Goal: Use online tool/utility: Use online tool/utility

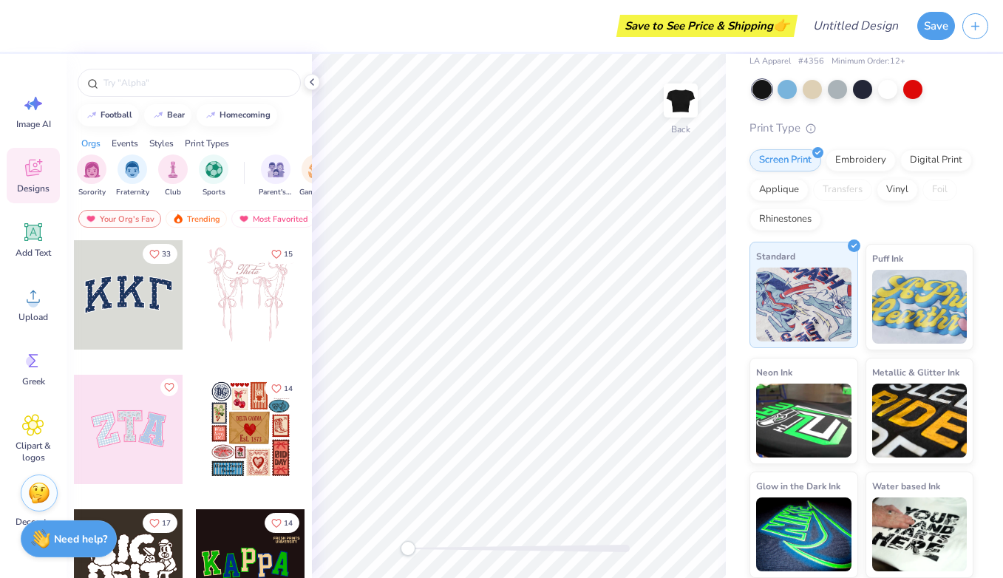
scroll to position [59, 0]
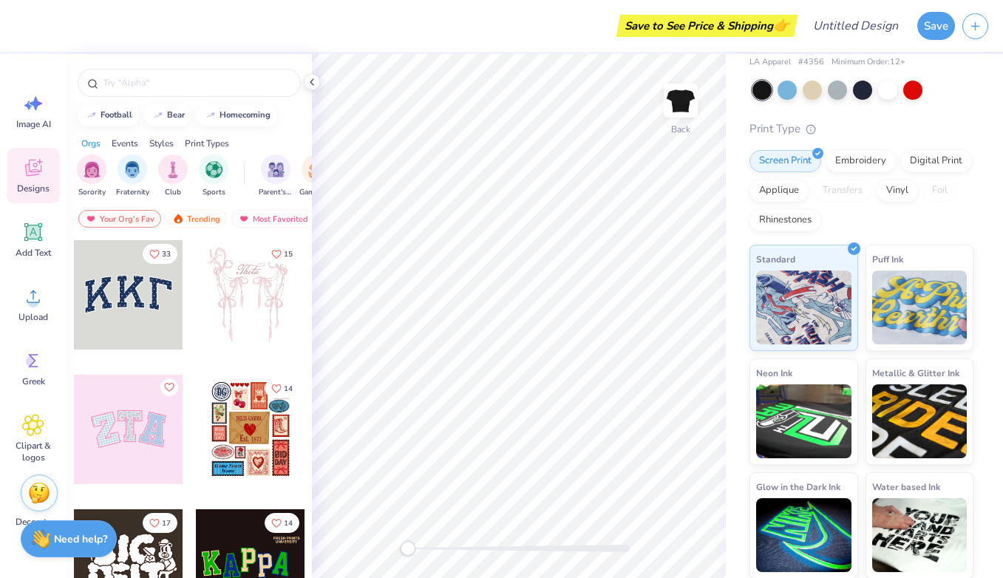
click at [239, 285] on div at bounding box center [250, 294] width 109 height 109
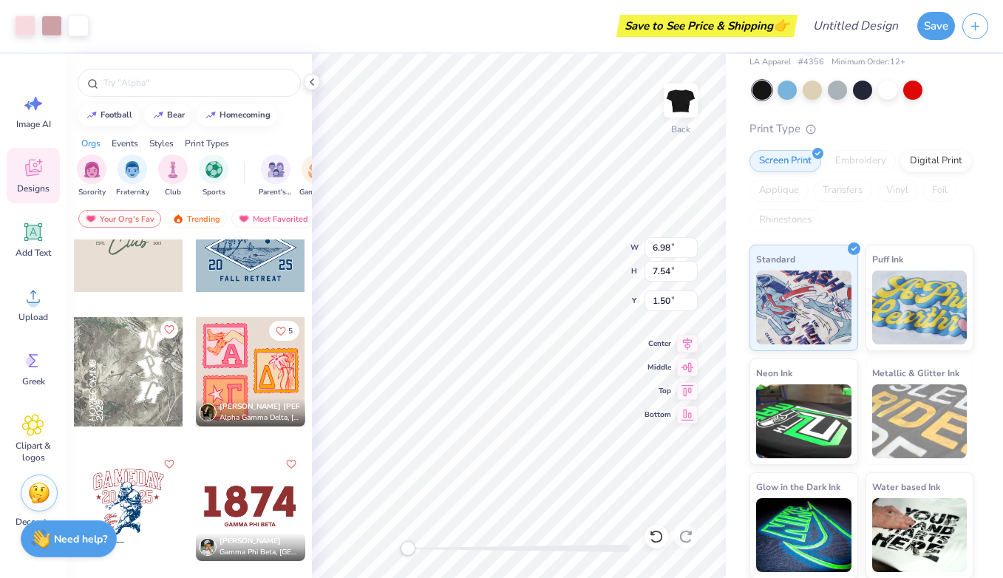
scroll to position [3019, 0]
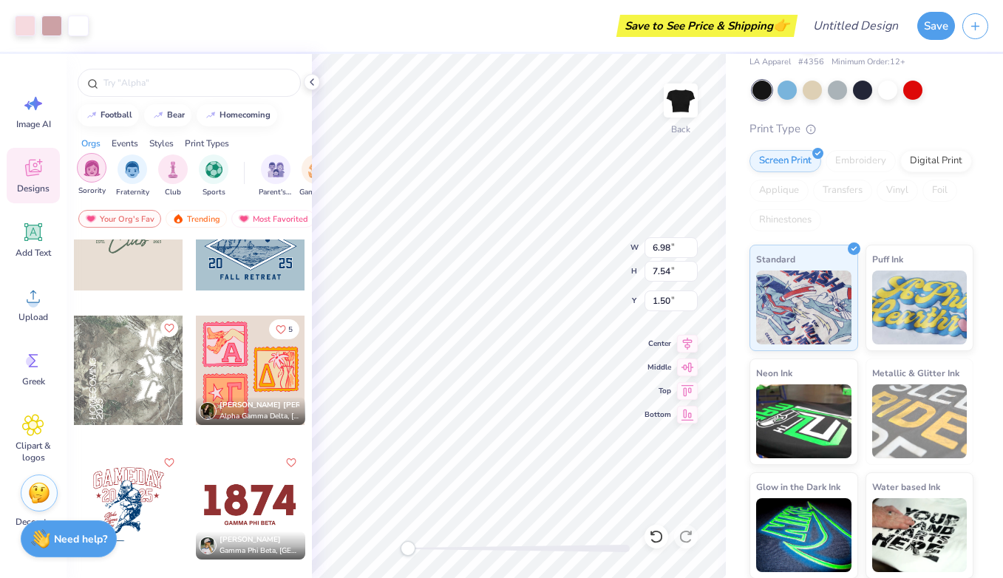
click at [96, 177] on div "filter for Sorority" at bounding box center [92, 168] width 30 height 30
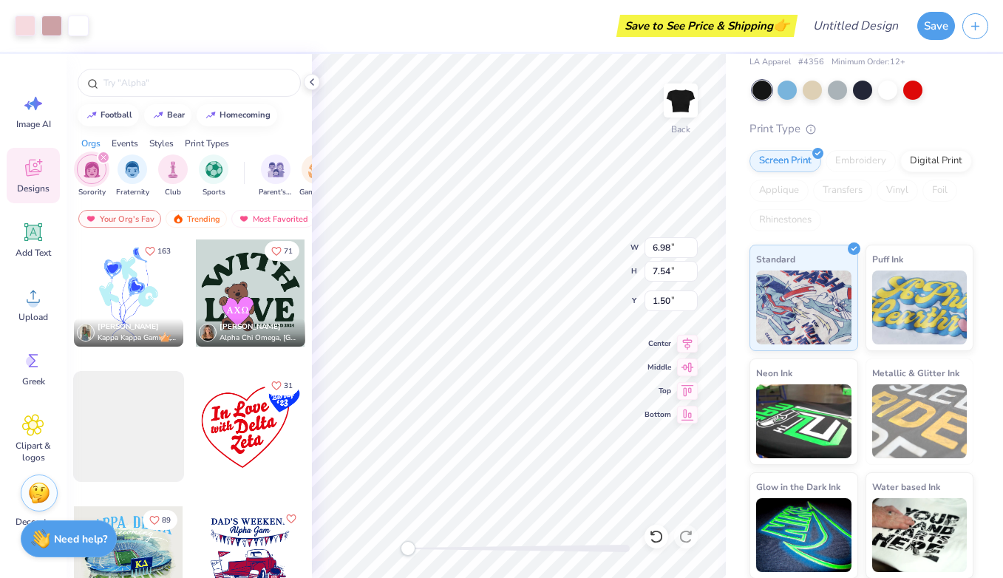
scroll to position [5650, 0]
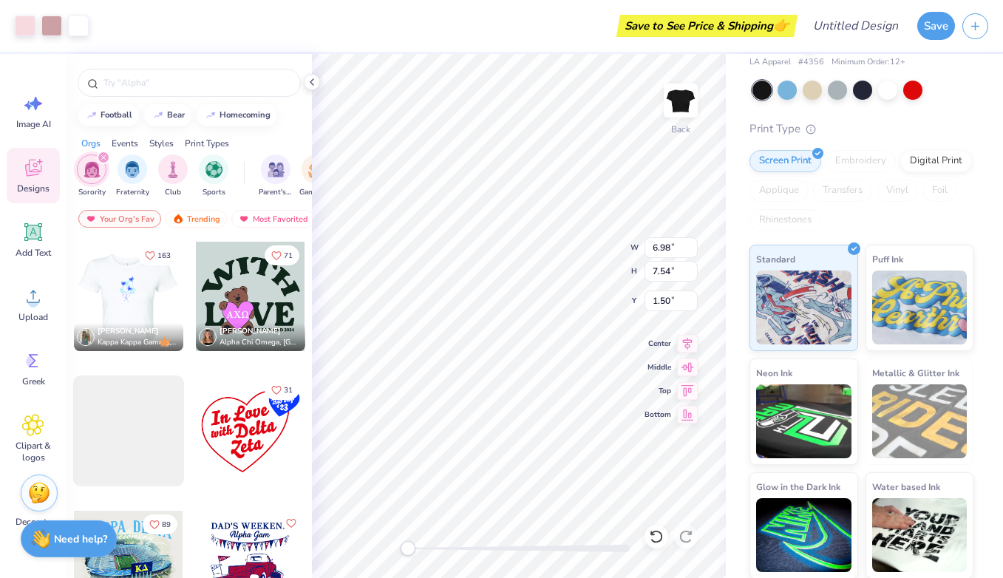
click at [74, 285] on div at bounding box center [19, 296] width 109 height 109
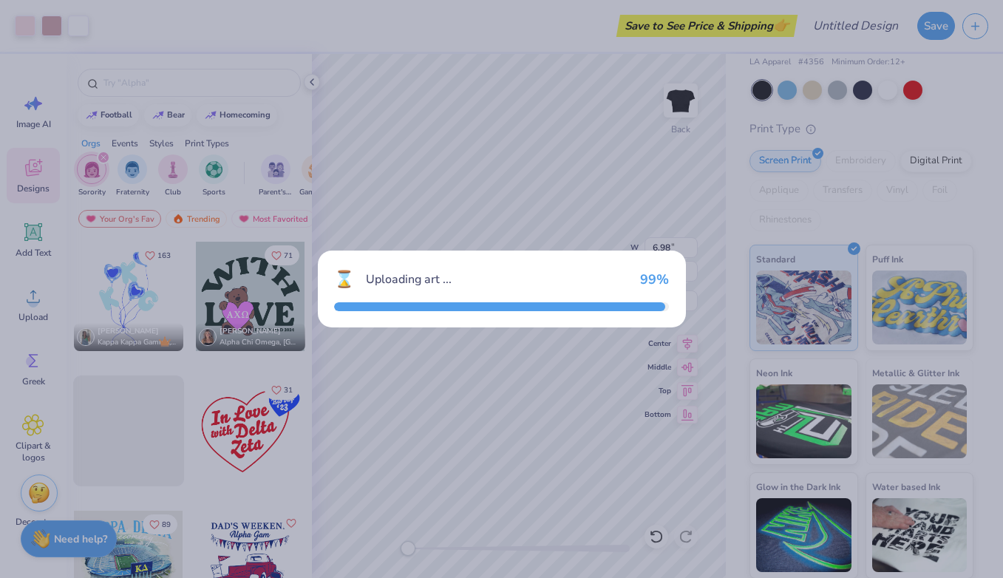
type input "3.62"
type input "6.03"
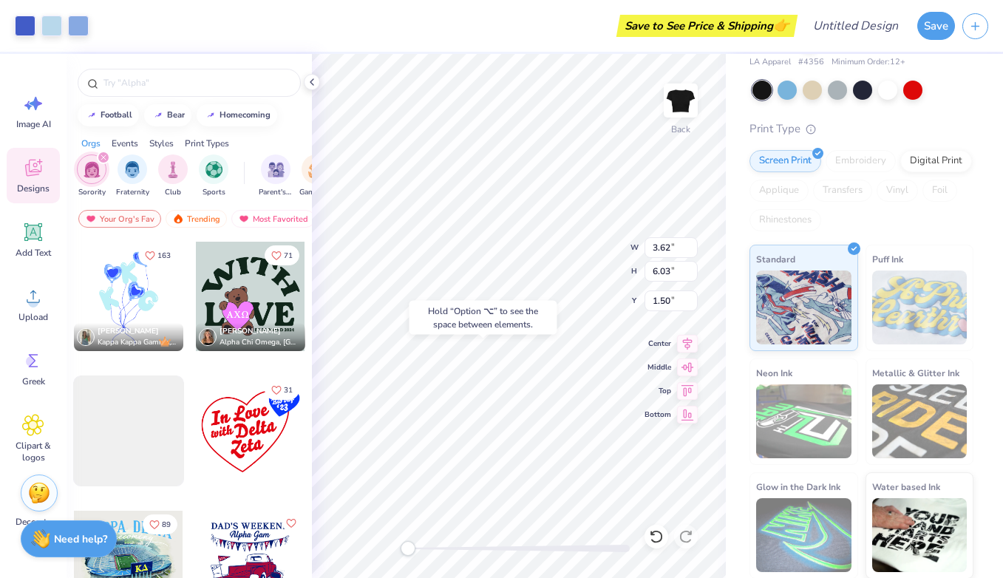
type input "6.98"
type input "7.54"
type input "0.50"
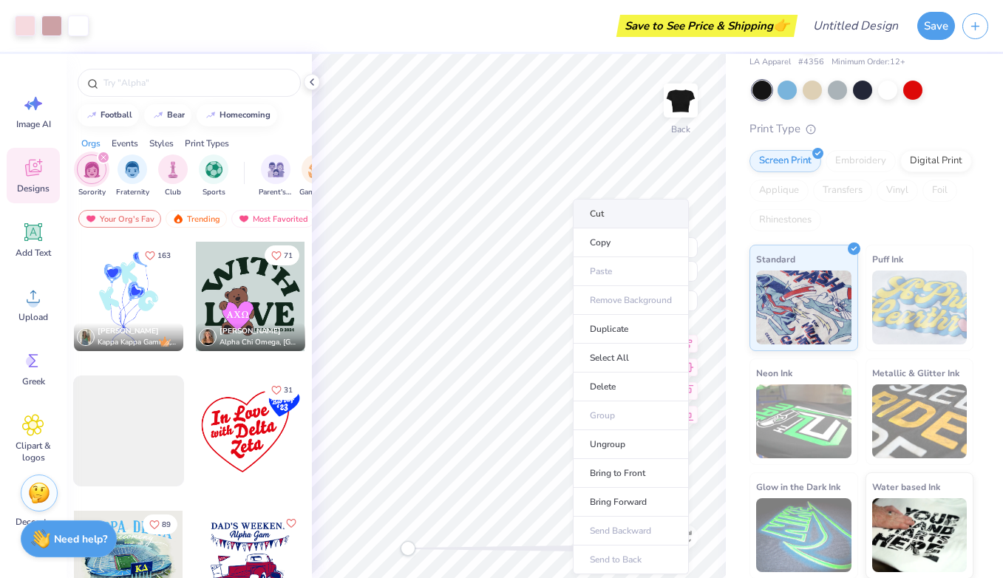
click at [611, 210] on li "Cut" at bounding box center [631, 214] width 116 height 30
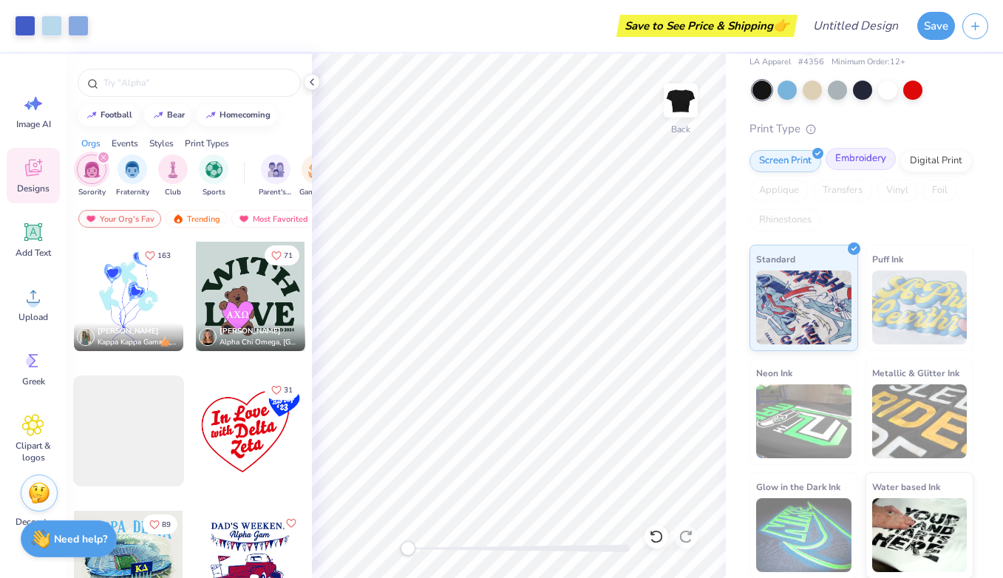
click at [872, 158] on div "Embroidery" at bounding box center [861, 159] width 70 height 22
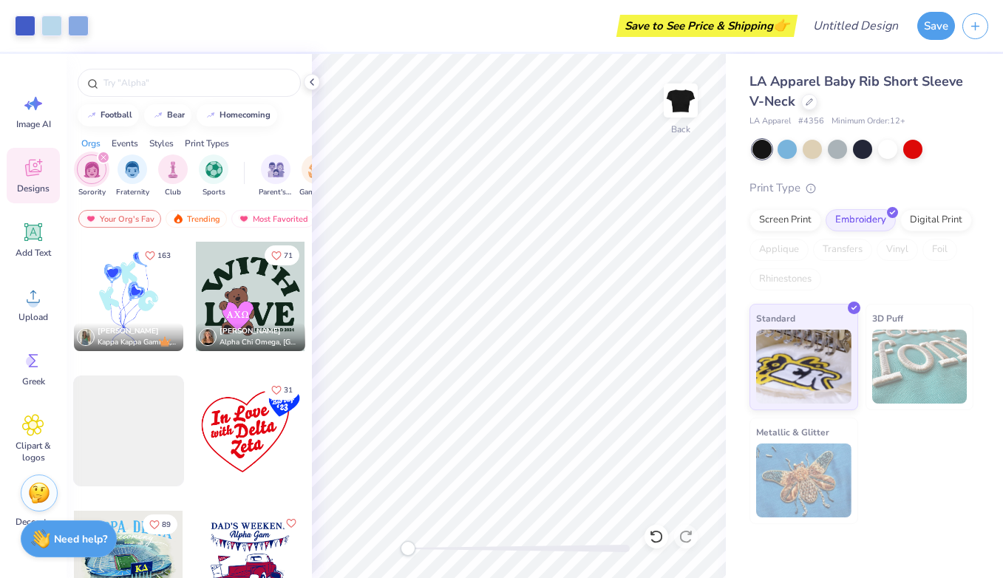
scroll to position [0, 0]
click at [813, 486] on img at bounding box center [803, 481] width 95 height 74
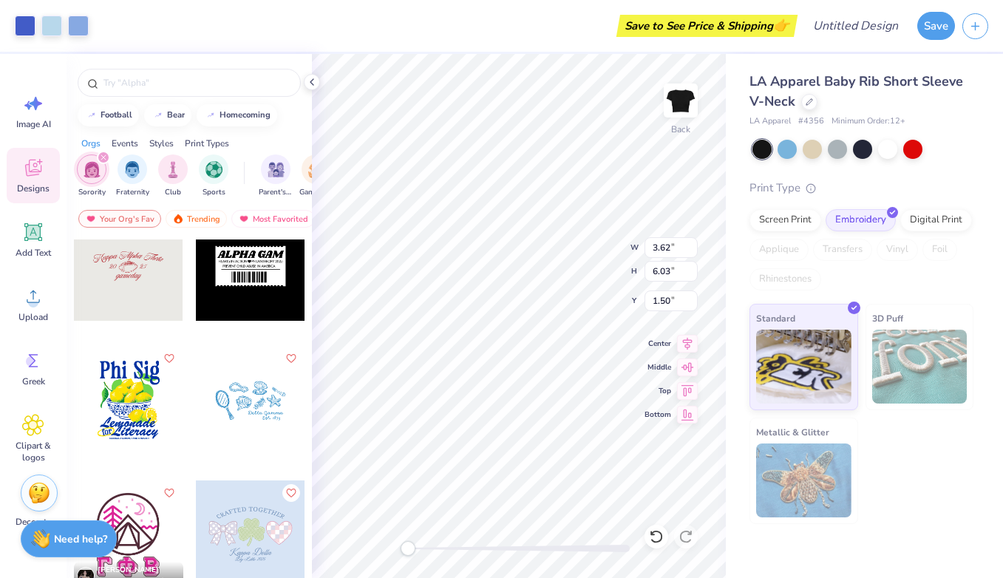
scroll to position [6624, 0]
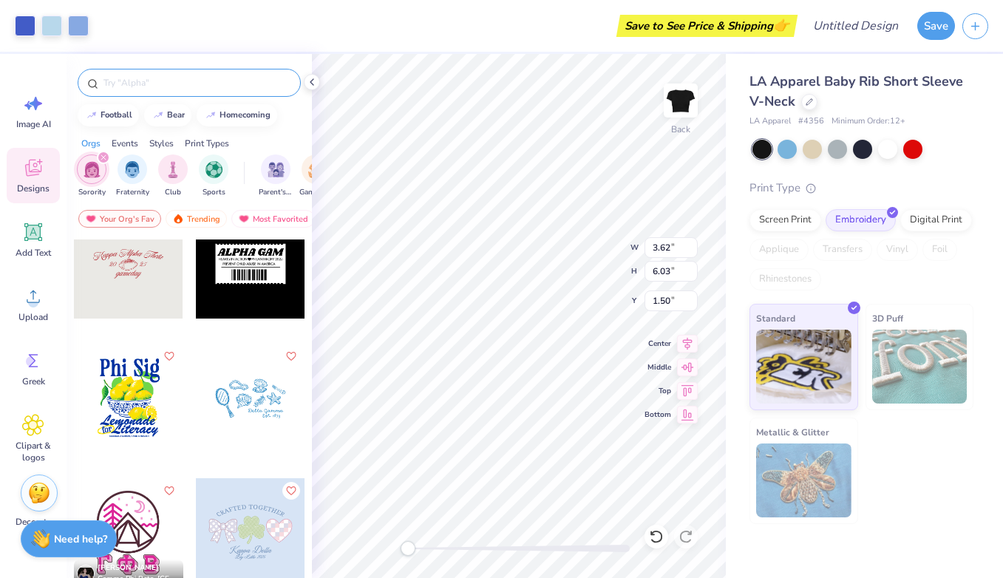
click at [199, 81] on input "text" at bounding box center [196, 82] width 189 height 15
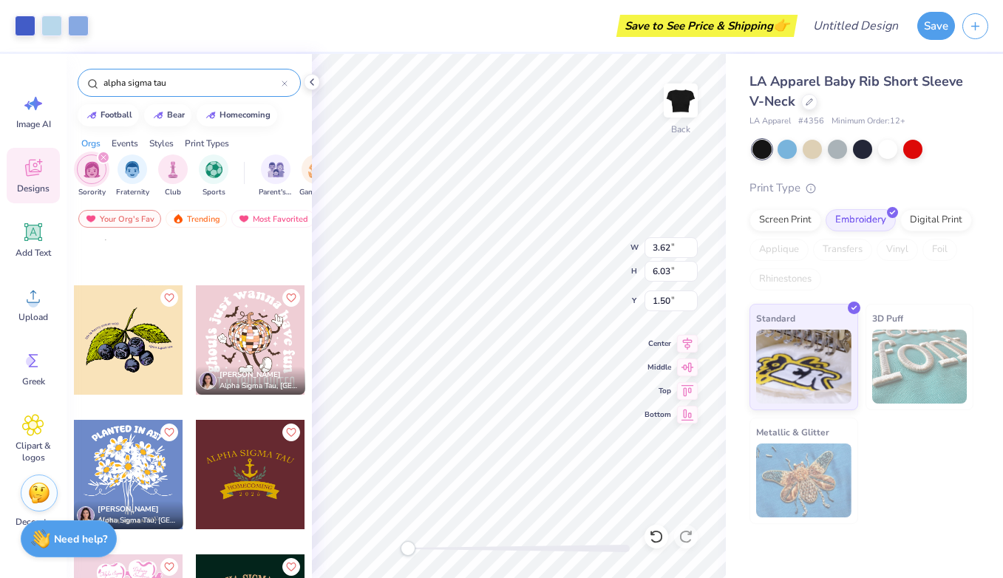
scroll to position [803, 0]
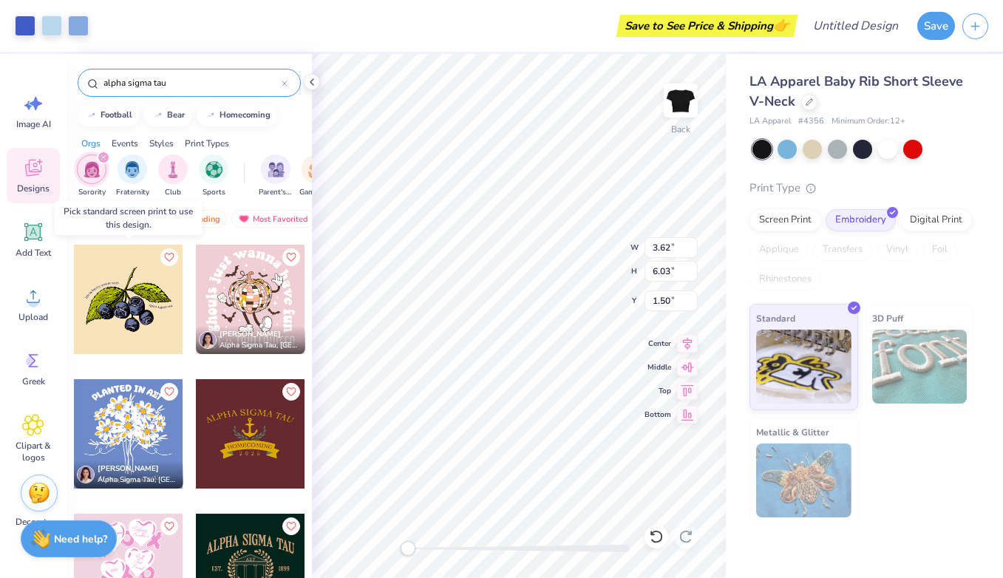
type input "alpha sigma tau"
click at [147, 308] on div at bounding box center [128, 299] width 109 height 109
click at [148, 308] on div at bounding box center [128, 299] width 109 height 109
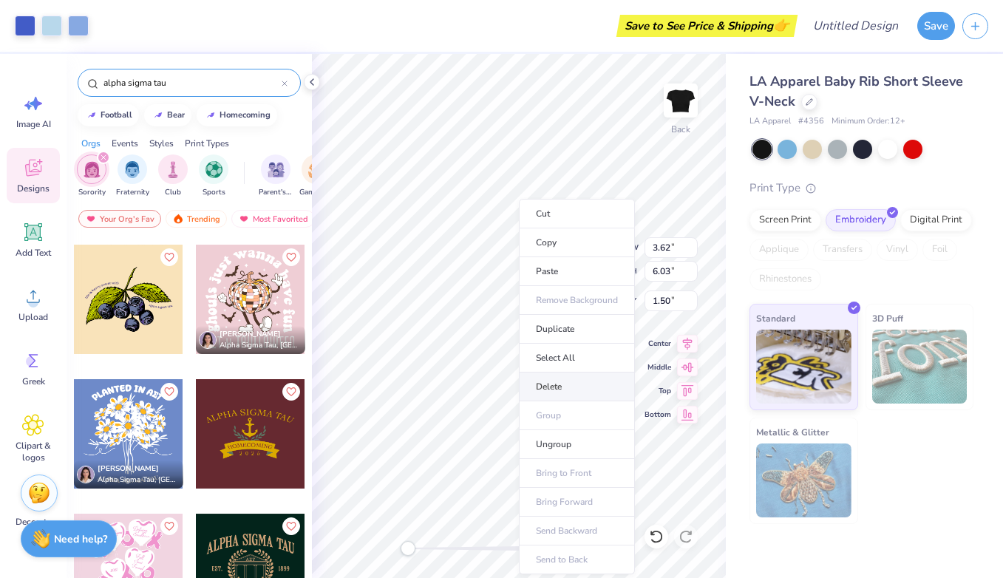
click at [564, 382] on li "Delete" at bounding box center [577, 387] width 116 height 29
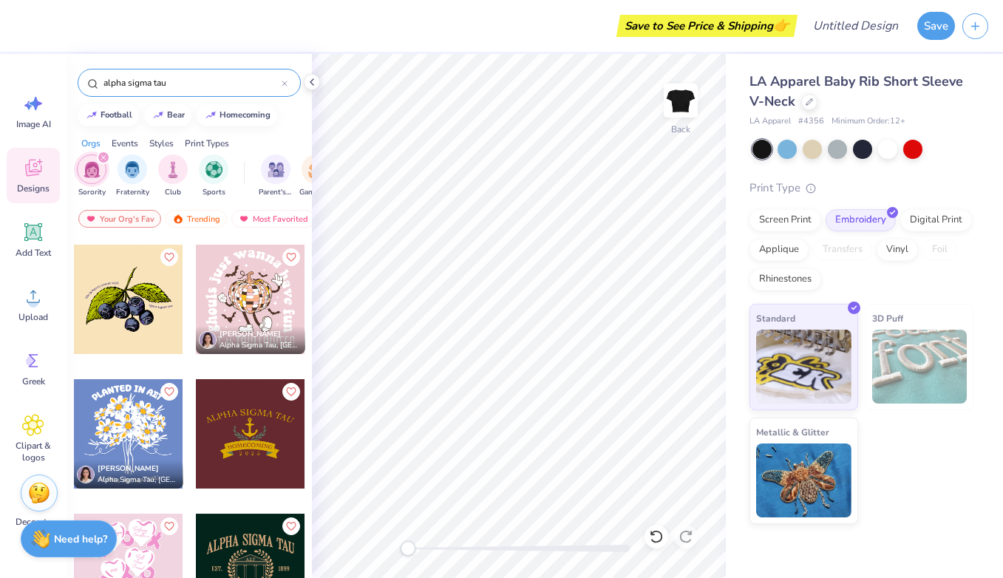
click at [154, 319] on div at bounding box center [128, 299] width 109 height 109
drag, startPoint x: 133, startPoint y: 313, endPoint x: 146, endPoint y: 276, distance: 39.7
click at [147, 273] on div at bounding box center [238, 299] width 328 height 109
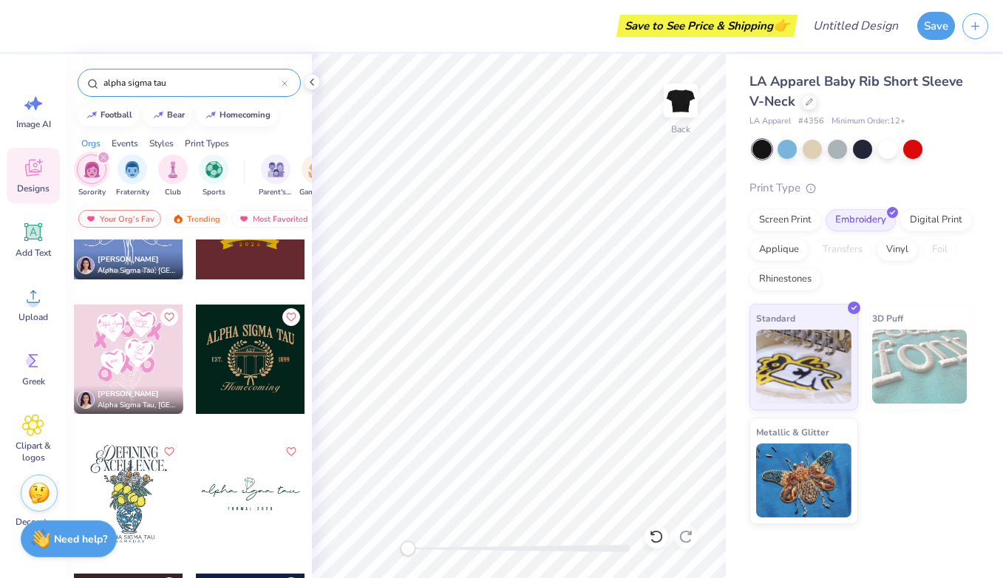
scroll to position [1017, 0]
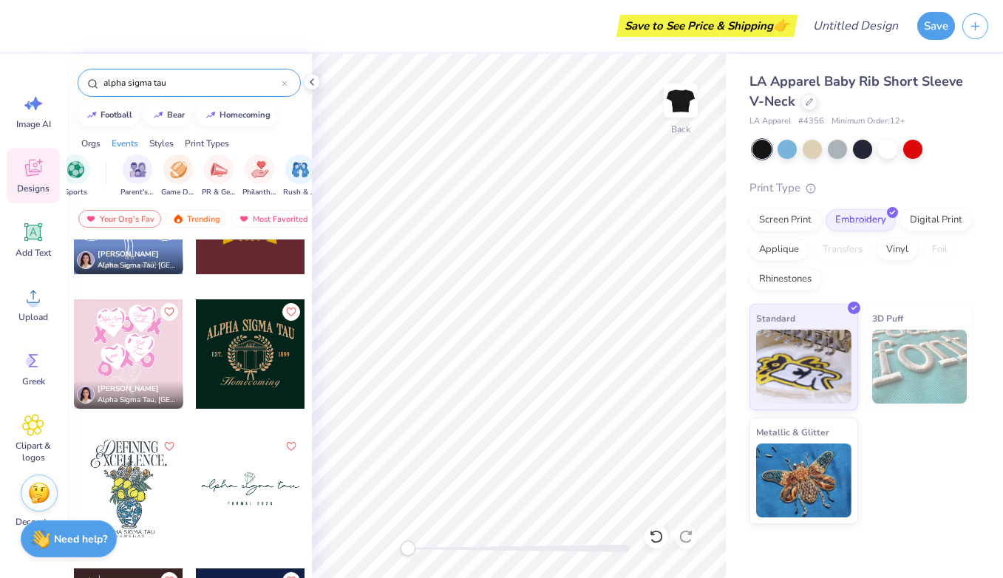
click at [213, 147] on div "Print Types" at bounding box center [207, 143] width 44 height 13
click at [98, 177] on div "filter for Embroidery" at bounding box center [92, 168] width 30 height 30
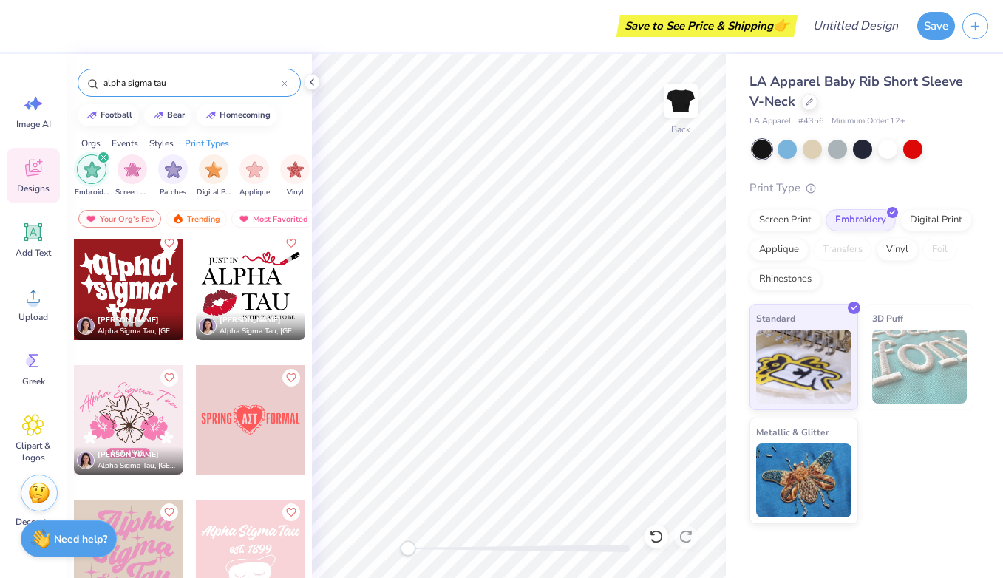
scroll to position [548, 0]
click at [30, 359] on circle at bounding box center [31, 361] width 10 height 10
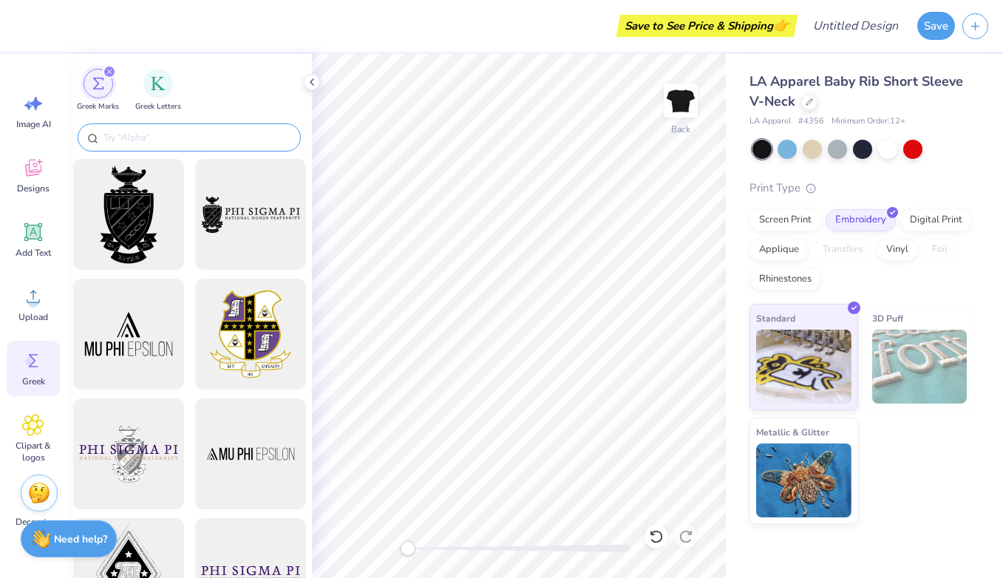
click at [189, 134] on input "text" at bounding box center [196, 137] width 189 height 15
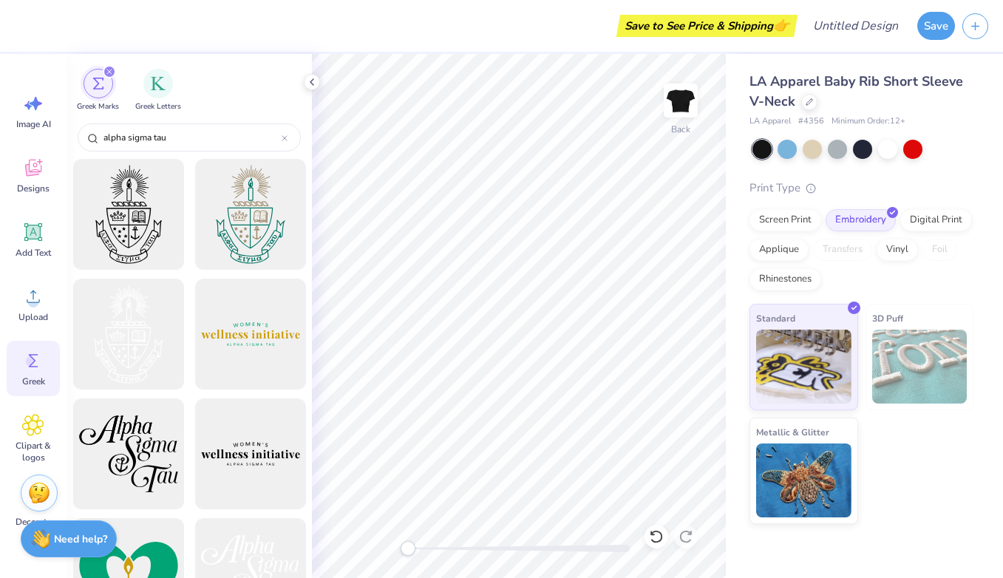
type input "alpha sigma tau"
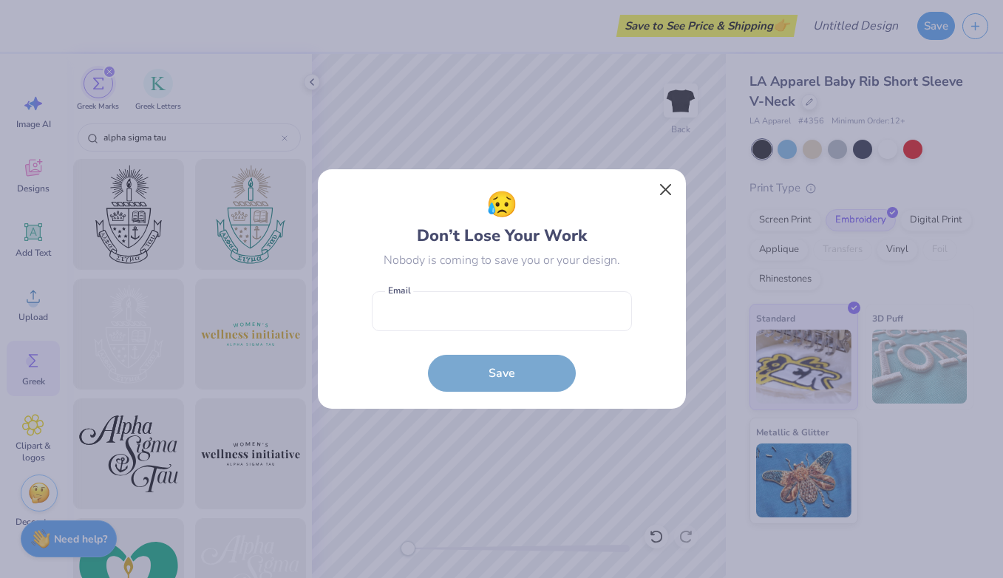
click at [668, 191] on button "Close" at bounding box center [665, 190] width 28 height 28
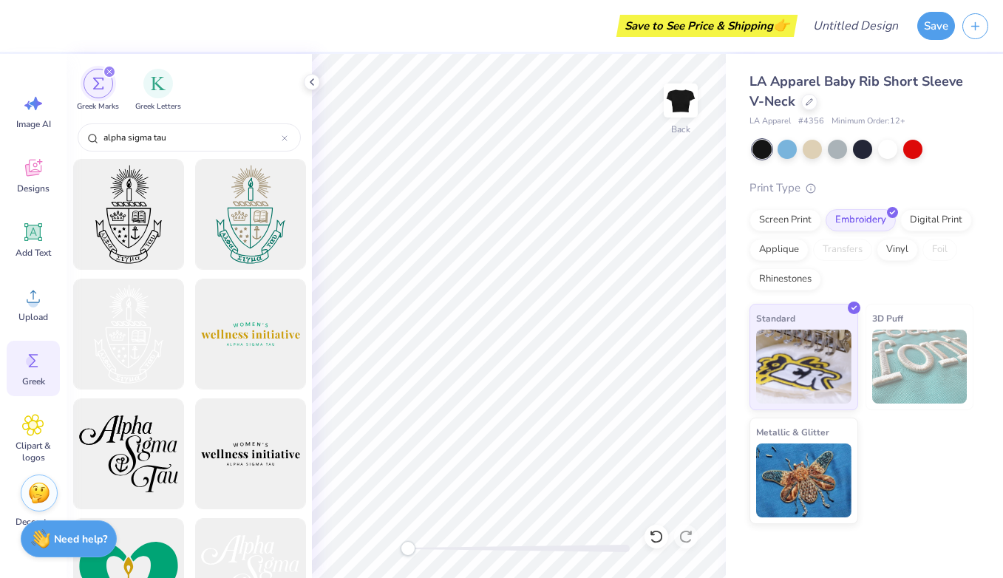
scroll to position [0, 0]
click at [134, 234] on div at bounding box center [128, 215] width 122 height 122
